Goal: Find contact information: Obtain details needed to contact an individual or organization

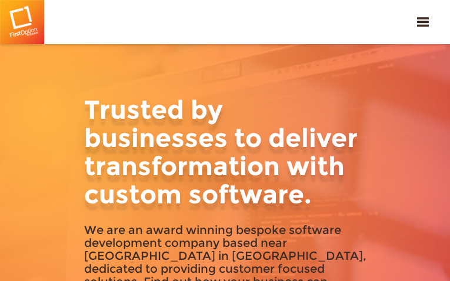
type input "JdnnxMOc"
type input "[EMAIL_ADDRESS][DOMAIN_NAME]"
type input "3807253781"
type input "vRLcMYxyXKNWZ"
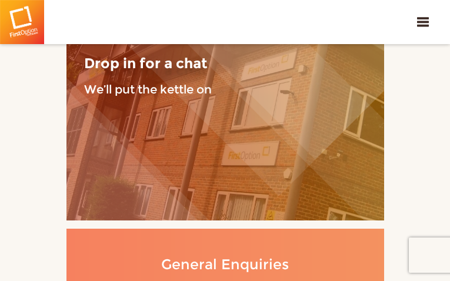
type input "KPtGvQFGRxs"
type input "[EMAIL_ADDRESS][DOMAIN_NAME]"
type input "7334463617"
type input "XzuUQJuaIligJMEL"
type input "orDhDtIFcu"
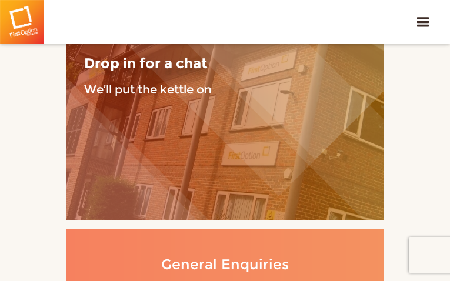
type input "[EMAIL_ADDRESS][DOMAIN_NAME]"
type input "YZGydaRFgtvfHGX"
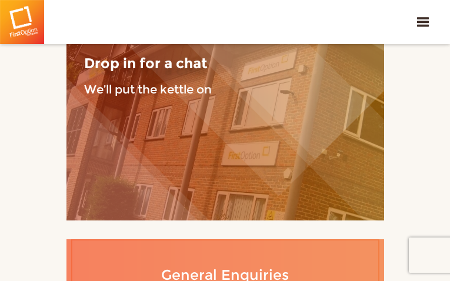
type input "YtbMmrPdRJNsb"
type input "[EMAIL_ADDRESS][DOMAIN_NAME]"
type input "7044080721"
type input "jYqHgdgXYirE"
